Goal: Task Accomplishment & Management: Manage account settings

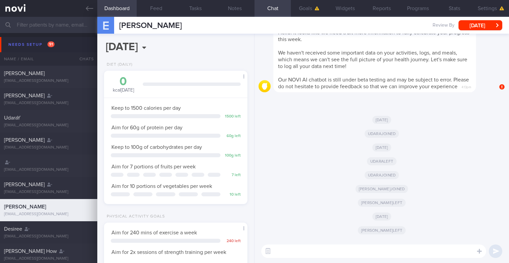
scroll to position [66, 131]
click at [90, 11] on icon at bounding box center [89, 8] width 7 height 7
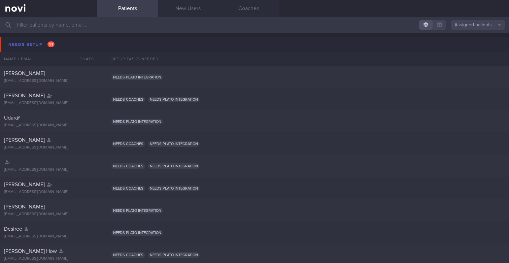
click at [470, 27] on button "Assigned patients" at bounding box center [478, 25] width 54 height 10
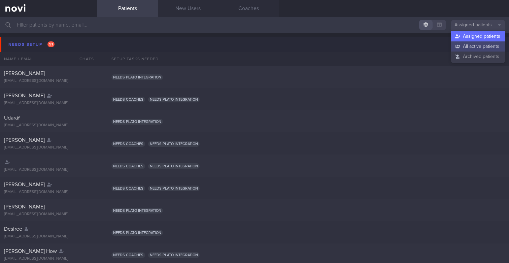
click at [463, 44] on button "All active patients" at bounding box center [478, 46] width 54 height 10
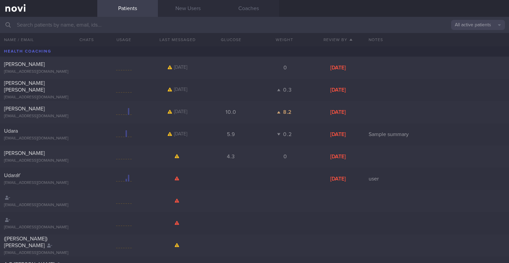
click at [79, 25] on input "text" at bounding box center [254, 25] width 509 height 16
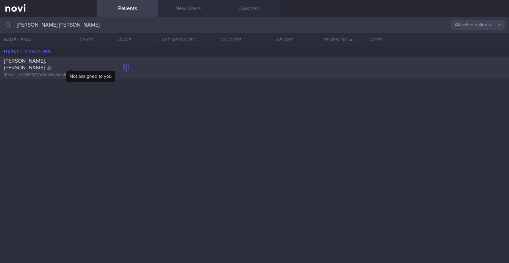
type input "[PERSON_NAME] [PERSON_NAME]"
click at [52, 66] on icon at bounding box center [49, 68] width 5 height 4
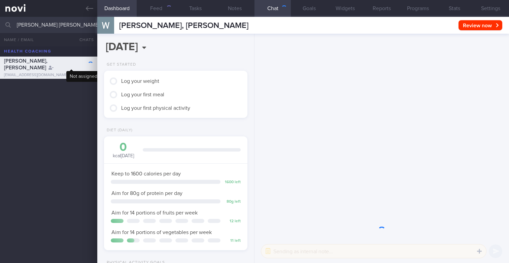
scroll to position [67, 134]
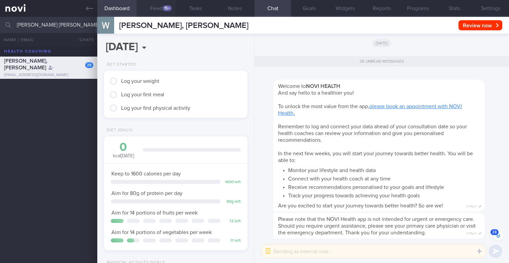
click at [158, 7] on button "Feed 15+" at bounding box center [156, 8] width 39 height 17
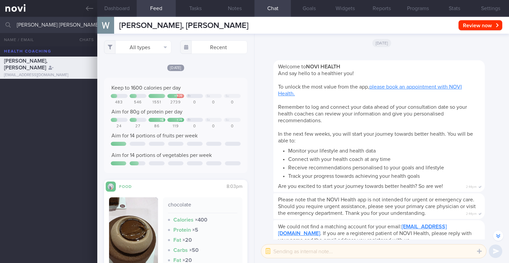
scroll to position [5, 0]
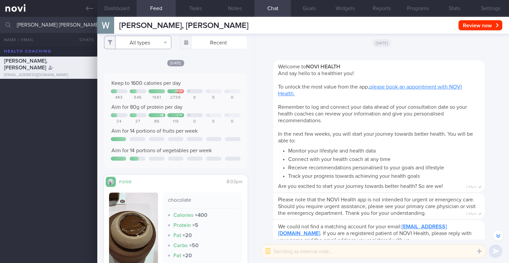
click at [137, 39] on button "All types" at bounding box center [137, 42] width 67 height 13
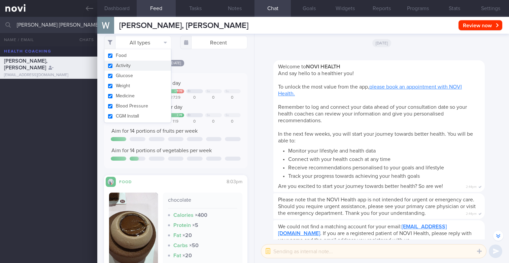
click at [120, 68] on button "Activity" at bounding box center [137, 66] width 67 height 10
checkbox input "false"
click at [117, 58] on button "Food" at bounding box center [137, 55] width 67 height 10
checkbox input "false"
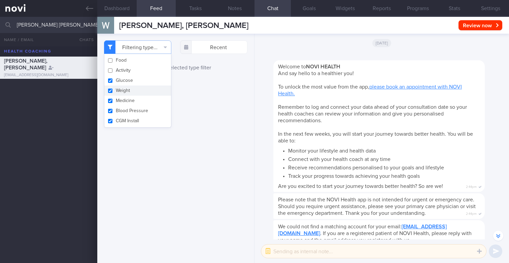
click at [124, 87] on button "Weight" at bounding box center [137, 90] width 67 height 10
checkbox input "false"
click at [124, 101] on button "Medicine" at bounding box center [137, 101] width 67 height 10
checkbox input "false"
click at [125, 114] on button "Blood Pressure" at bounding box center [137, 111] width 67 height 10
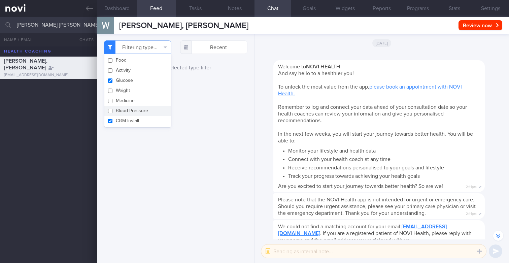
checkbox input "false"
click at [125, 122] on button "CGM Install" at bounding box center [137, 121] width 67 height 10
checkbox input "false"
click at [202, 145] on div "Filtering type... Food Activity Glucose Weight Medicine Blood Pressure [MEDICAL…" at bounding box center [175, 148] width 157 height 229
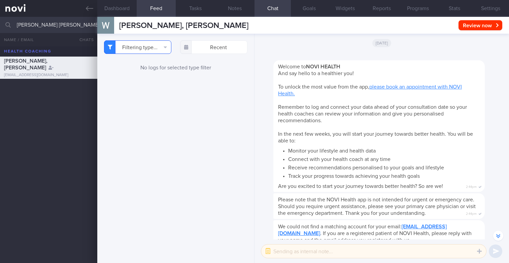
click at [146, 45] on button "Filtering type..." at bounding box center [137, 46] width 67 height 13
click at [219, 157] on div "Filtering type... Food Activity Glucose Weight Medicine Blood Pressure [MEDICAL…" at bounding box center [175, 148] width 157 height 229
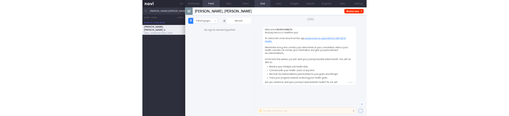
scroll to position [-1789, 0]
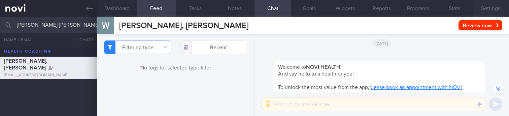
click at [486, 7] on button "Settings" at bounding box center [490, 8] width 36 height 17
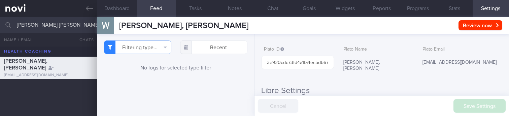
scroll to position [77, 0]
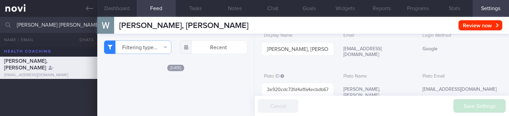
scroll to position [55, 0]
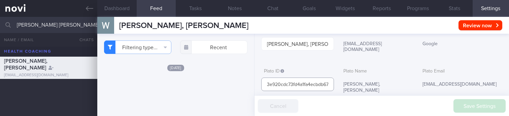
click at [312, 77] on input "3e920cdc73fd4a1fa4ecbdb6747f1249" at bounding box center [297, 83] width 72 height 13
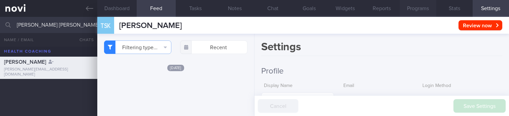
click at [409, 6] on button "Programs" at bounding box center [418, 8] width 36 height 17
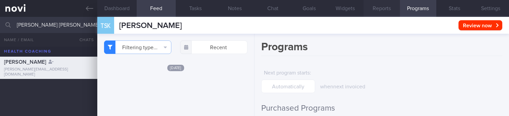
click at [381, 10] on button "Reports" at bounding box center [381, 8] width 36 height 17
